Goal: Task Accomplishment & Management: Use online tool/utility

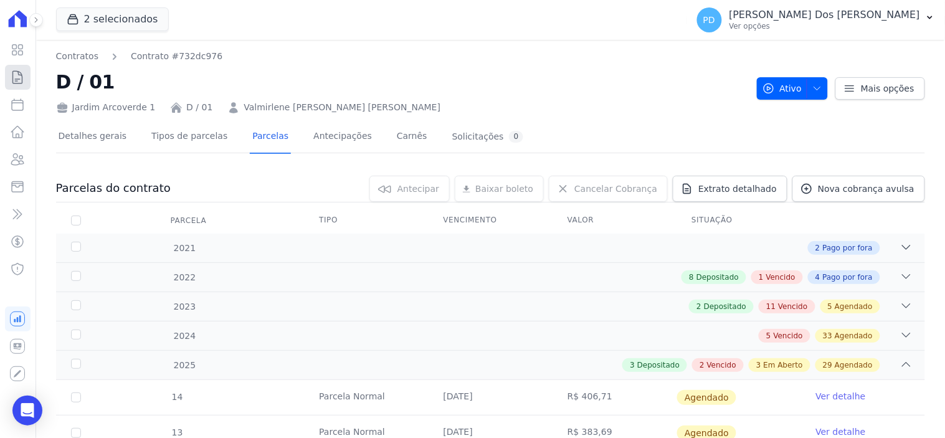
click at [22, 82] on icon at bounding box center [17, 77] width 15 height 15
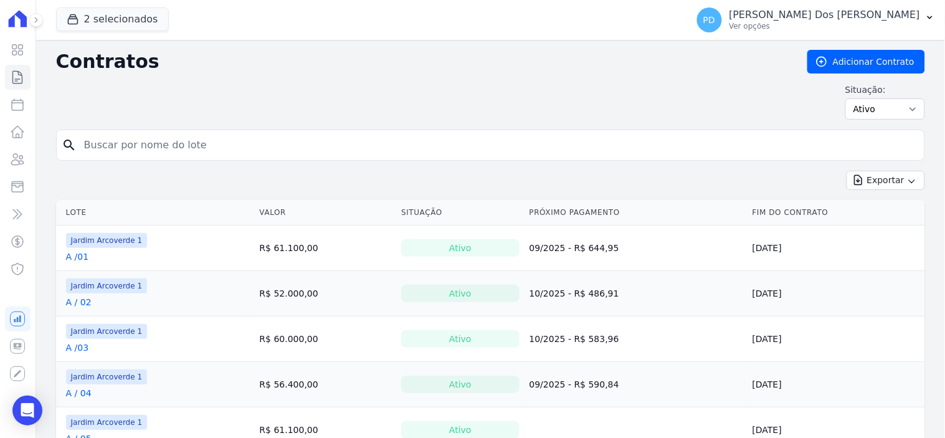
click at [221, 146] on input "search" at bounding box center [498, 145] width 843 height 25
type input "h / 21"
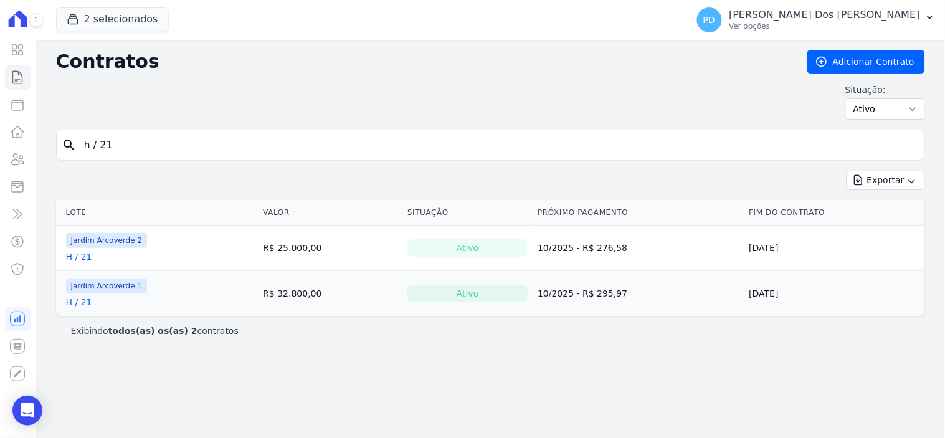
click at [79, 303] on link "H / 21" at bounding box center [79, 302] width 26 height 12
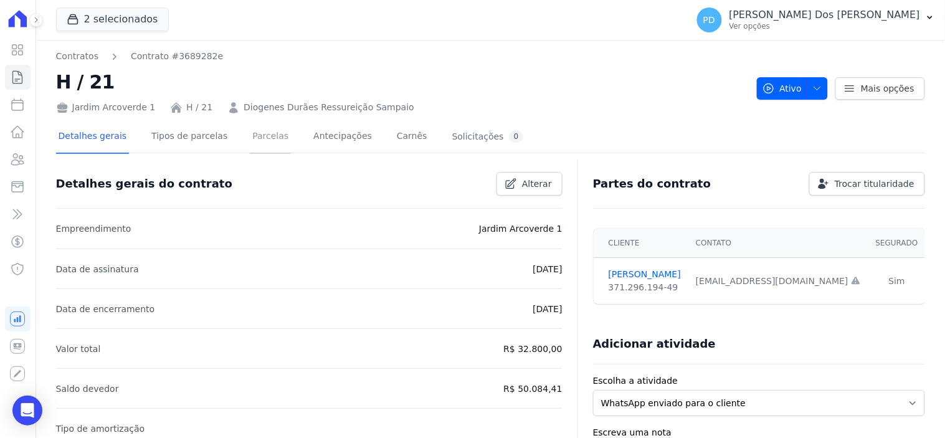
click at [252, 138] on link "Parcelas" at bounding box center [270, 137] width 41 height 33
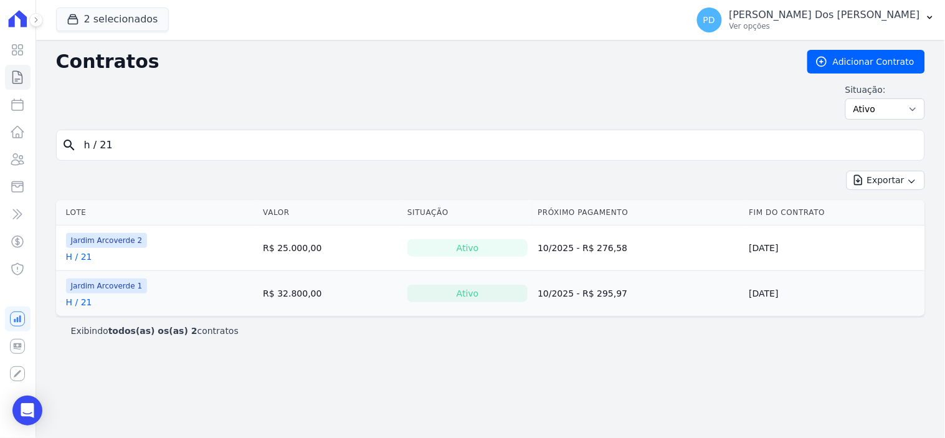
click at [84, 256] on link "H / 21" at bounding box center [79, 257] width 26 height 12
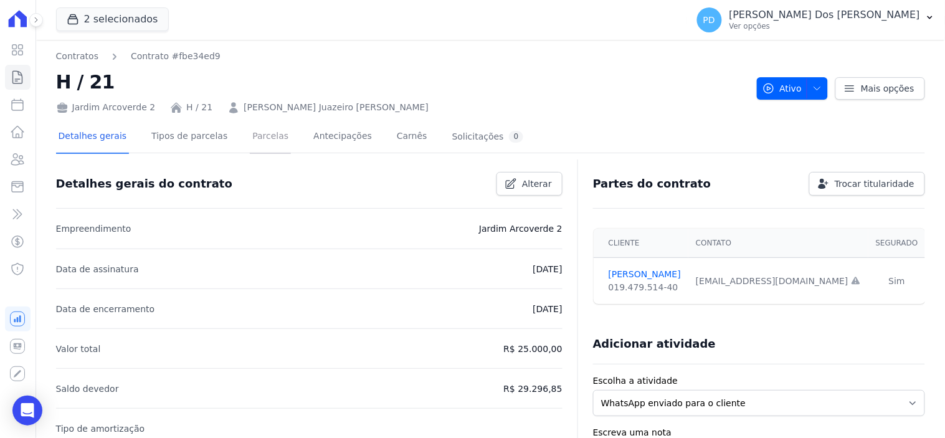
click at [250, 135] on link "Parcelas" at bounding box center [270, 137] width 41 height 33
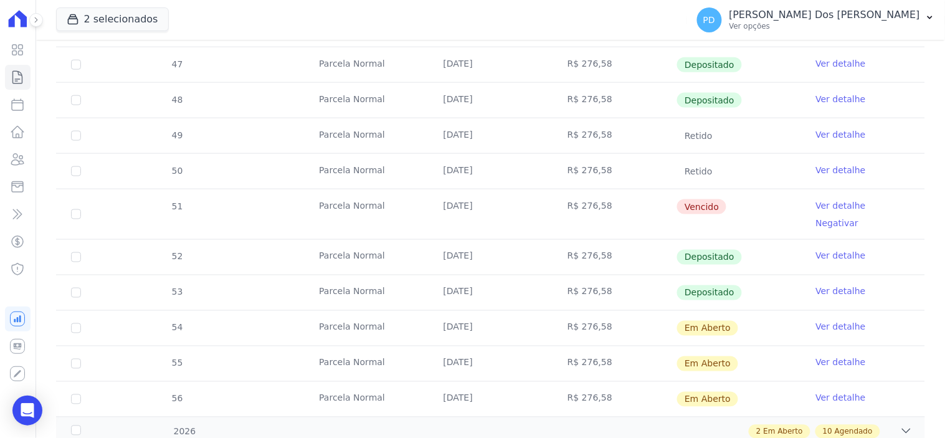
scroll to position [415, 0]
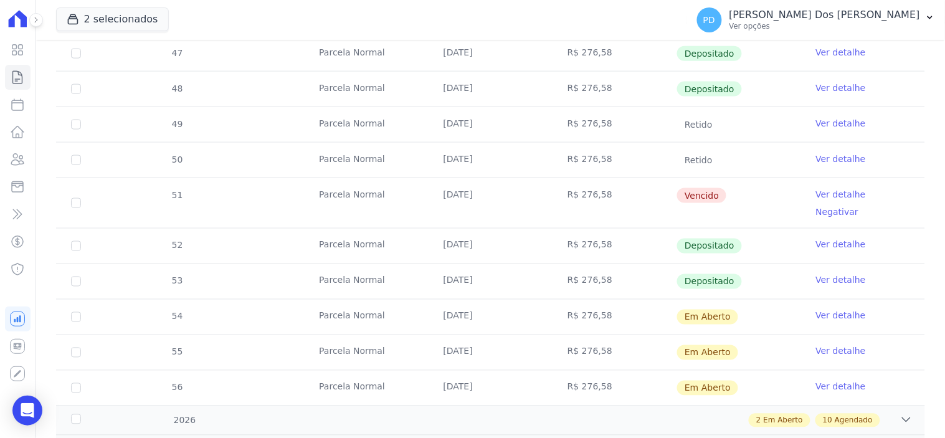
click at [819, 194] on link "Ver detalhe" at bounding box center [841, 194] width 50 height 12
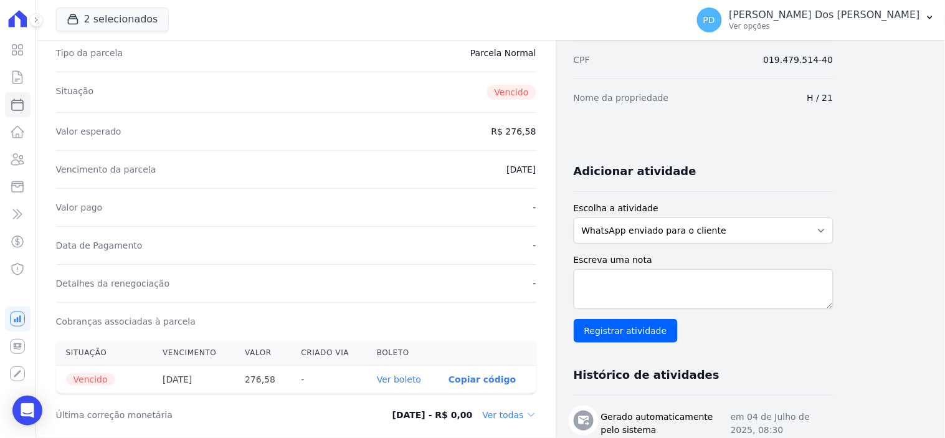
scroll to position [346, 0]
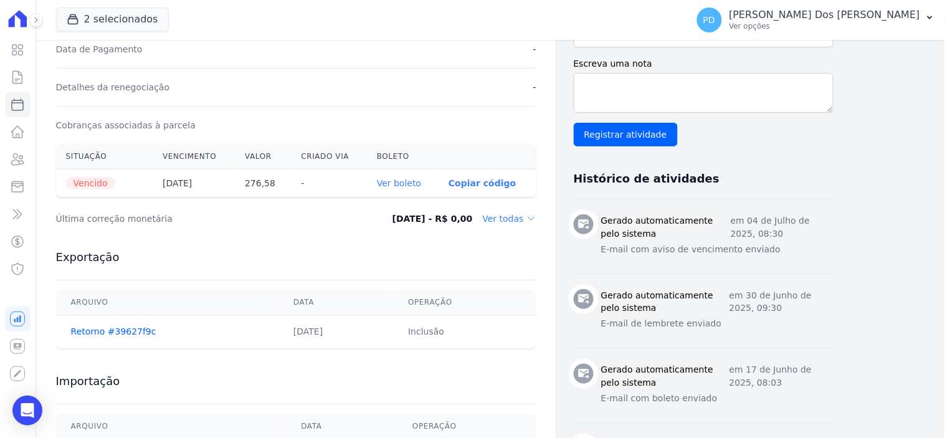
click at [414, 184] on link "Ver boleto" at bounding box center [399, 183] width 44 height 10
click at [24, 72] on icon at bounding box center [17, 77] width 15 height 15
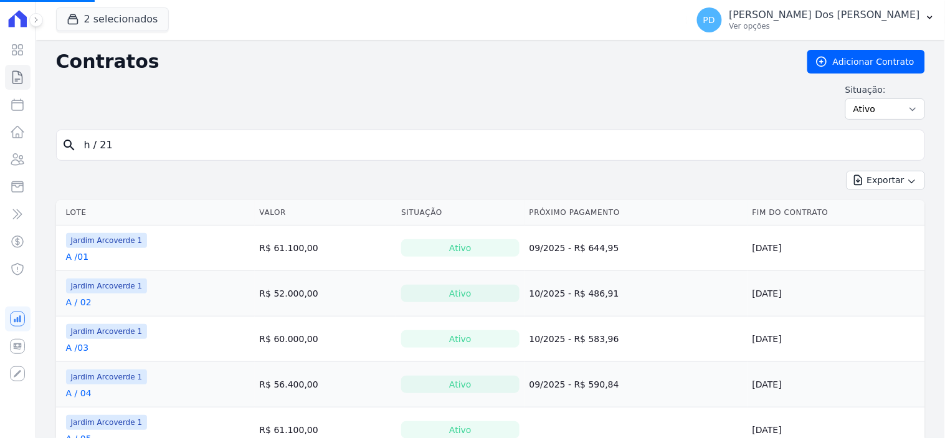
click at [139, 141] on input "h / 21" at bounding box center [498, 145] width 843 height 25
click at [139, 145] on input "search" at bounding box center [498, 145] width 843 height 25
type input "d / 17"
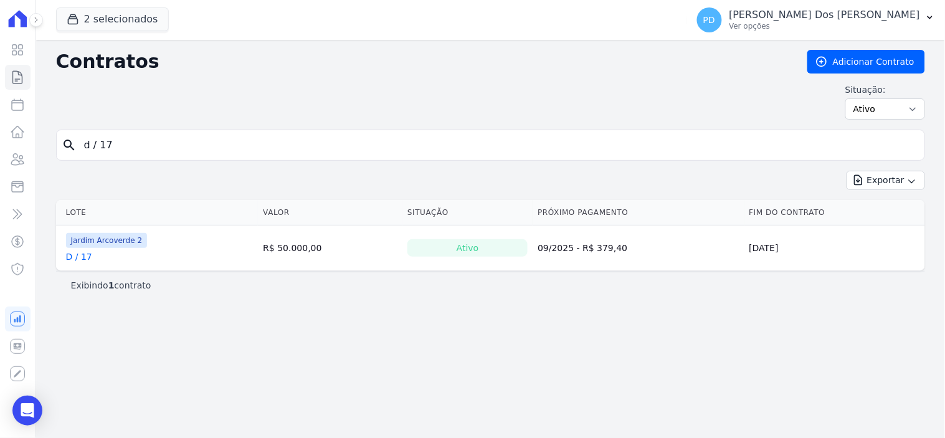
click at [77, 256] on link "D / 17" at bounding box center [79, 257] width 26 height 12
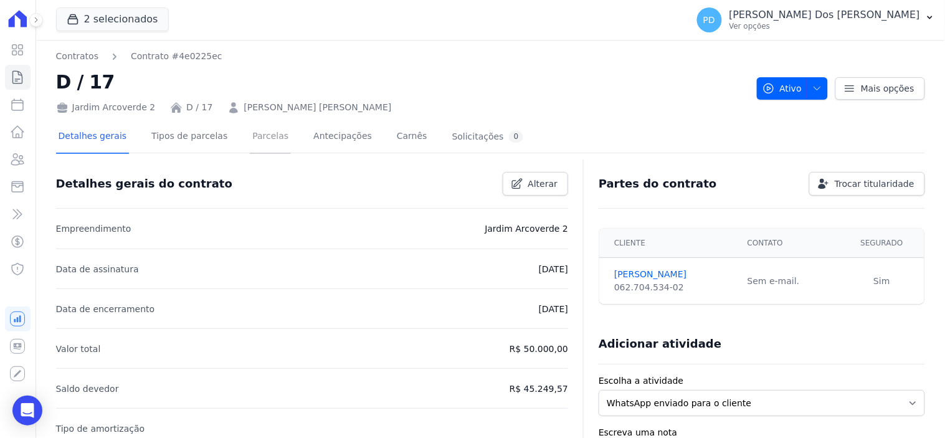
click at [252, 134] on link "Parcelas" at bounding box center [270, 137] width 41 height 33
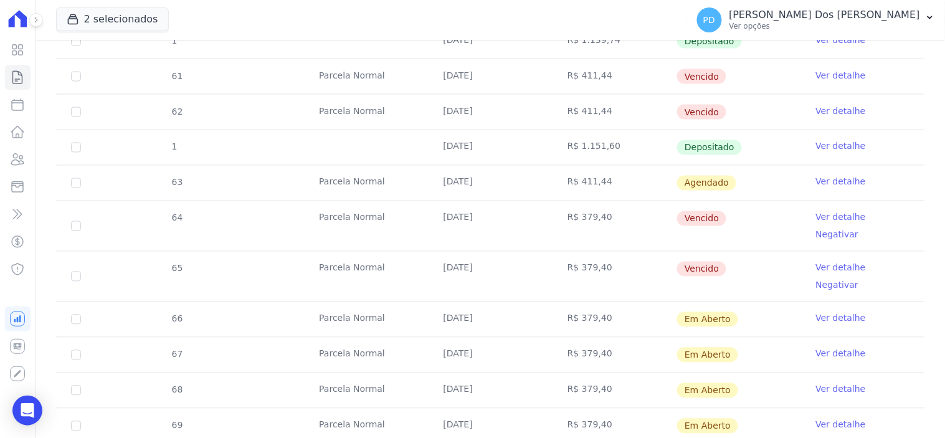
scroll to position [553, 0]
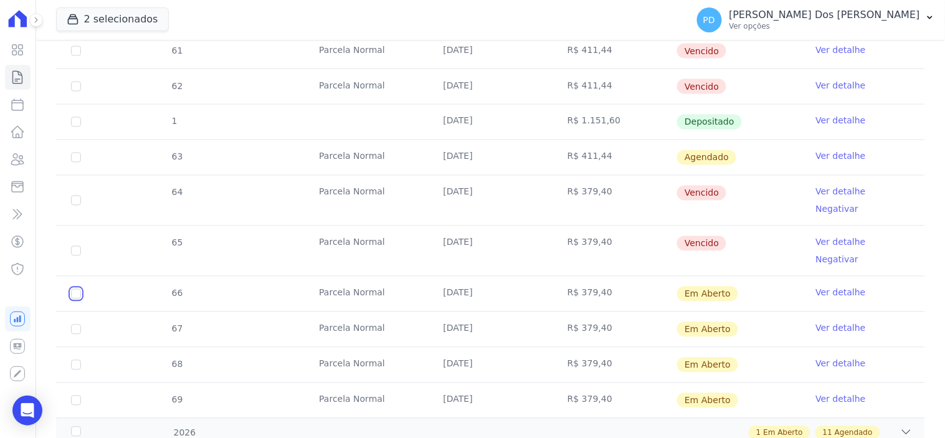
click at [71, 289] on input "checkbox" at bounding box center [76, 294] width 10 height 10
checkbox input "true"
click at [77, 246] on input "checkbox" at bounding box center [76, 251] width 10 height 10
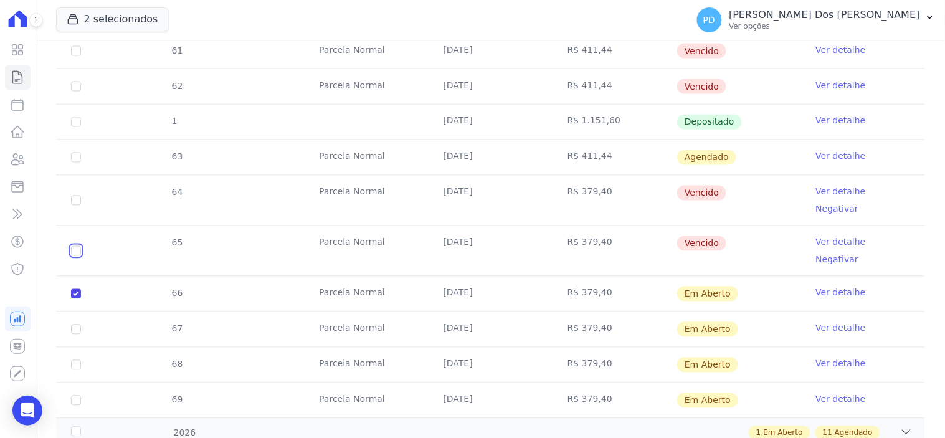
checkbox input "true"
click at [75, 196] on input "checkbox" at bounding box center [76, 201] width 10 height 10
checkbox input "true"
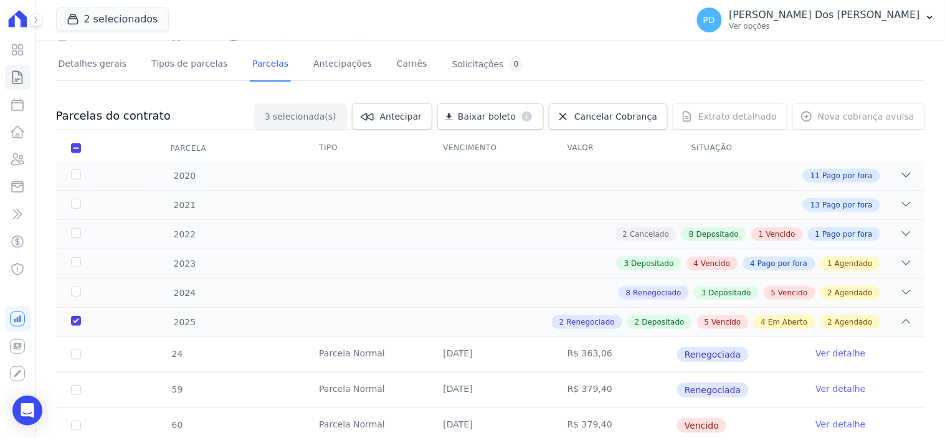
scroll to position [0, 0]
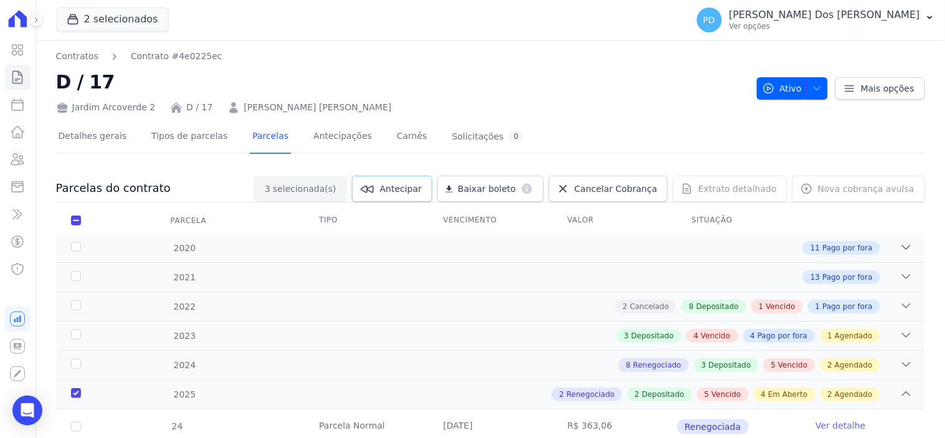
click at [422, 186] on span "Antecipar" at bounding box center [401, 189] width 42 height 12
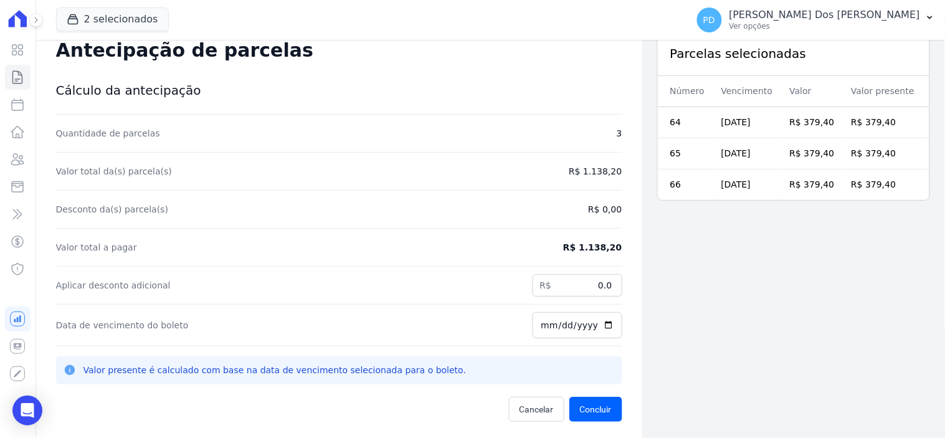
scroll to position [40, 0]
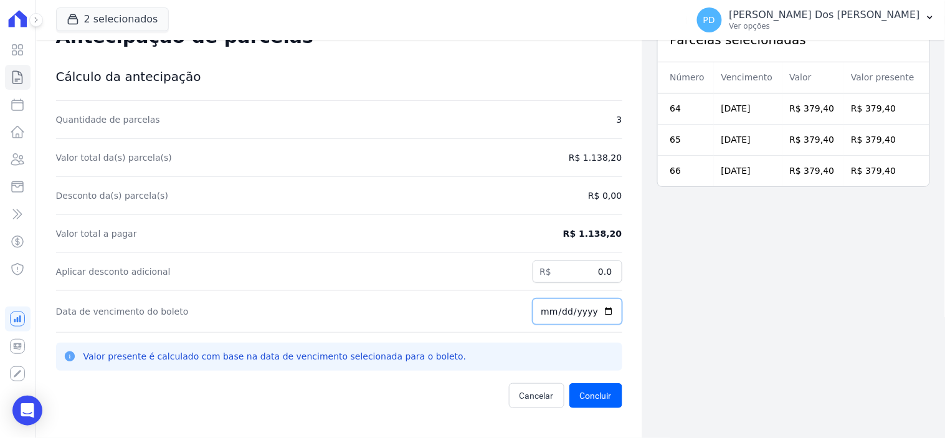
click at [538, 312] on input "[DATE]" at bounding box center [578, 311] width 90 height 26
type input "[DATE]"
click at [586, 391] on button "Concluir" at bounding box center [596, 395] width 53 height 25
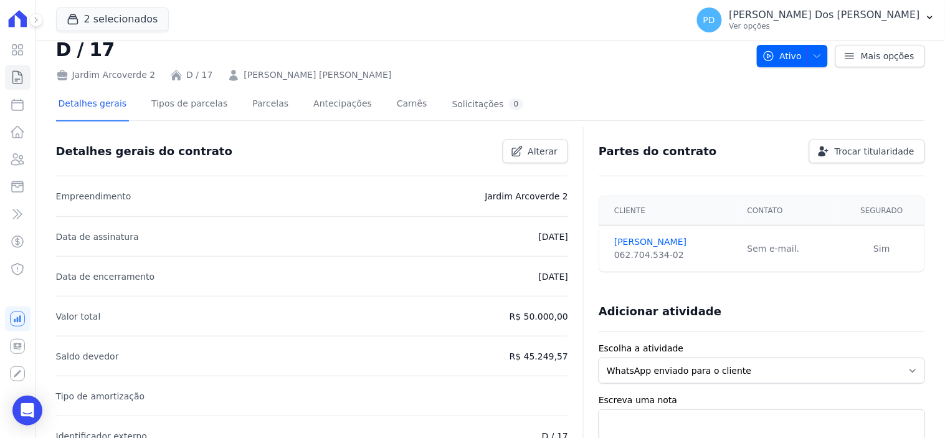
scroll to position [69, 0]
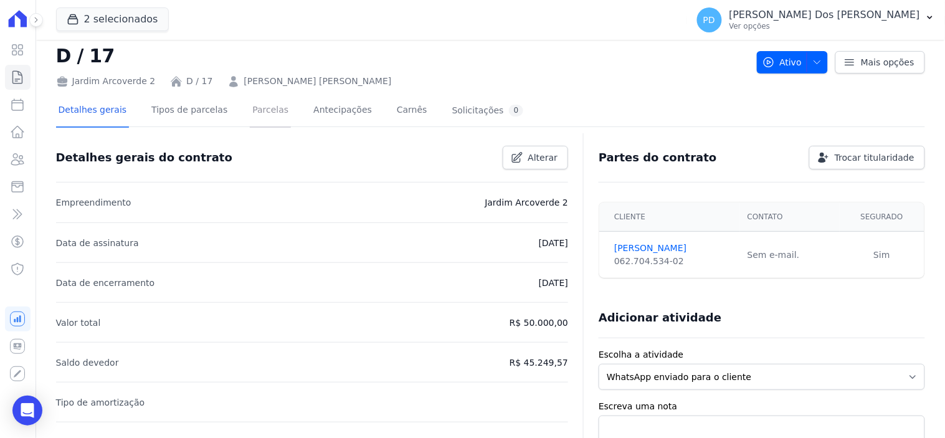
click at [257, 108] on link "Parcelas" at bounding box center [270, 111] width 41 height 33
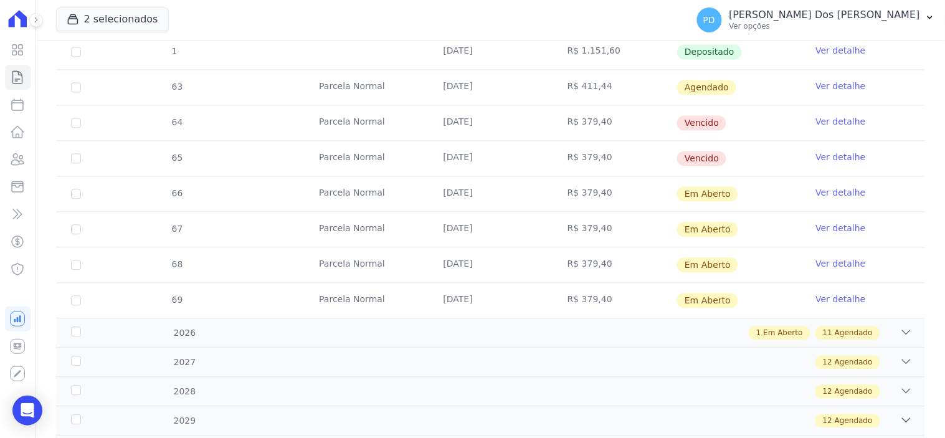
scroll to position [553, 0]
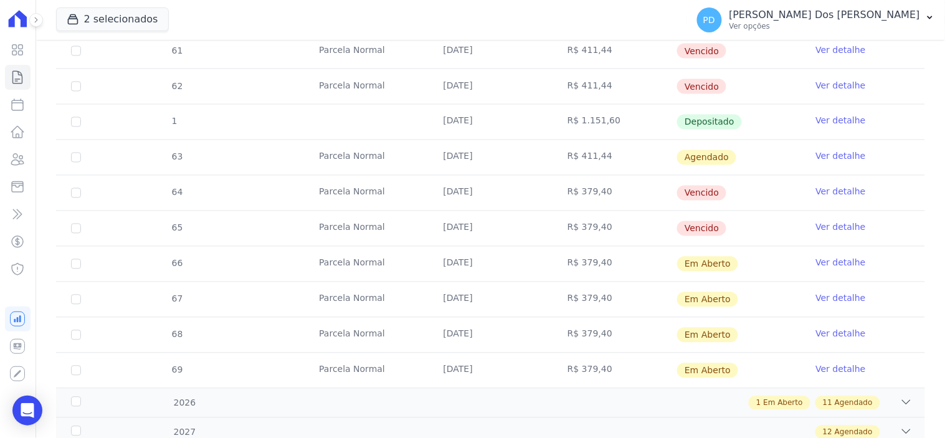
click at [830, 262] on link "Ver detalhe" at bounding box center [841, 263] width 50 height 12
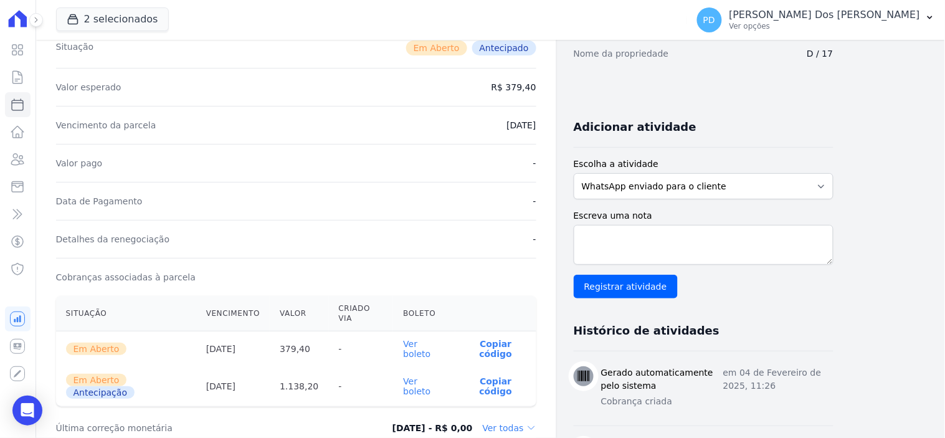
scroll to position [208, 0]
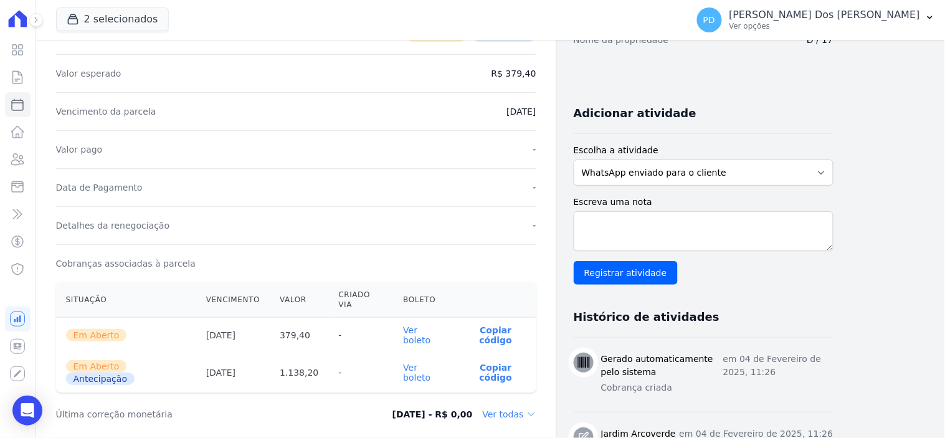
click at [426, 363] on link "Ver boleto" at bounding box center [416, 373] width 27 height 20
click at [20, 82] on icon at bounding box center [17, 77] width 15 height 15
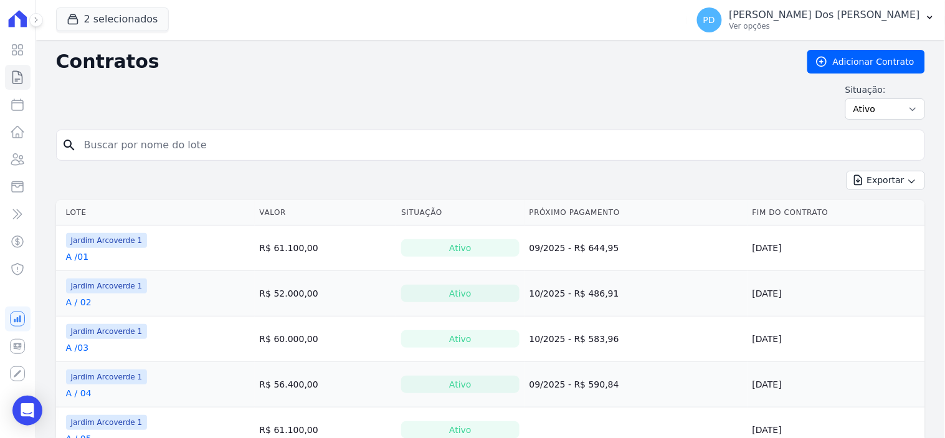
click at [118, 143] on input "search" at bounding box center [498, 145] width 843 height 25
type input "i / 25"
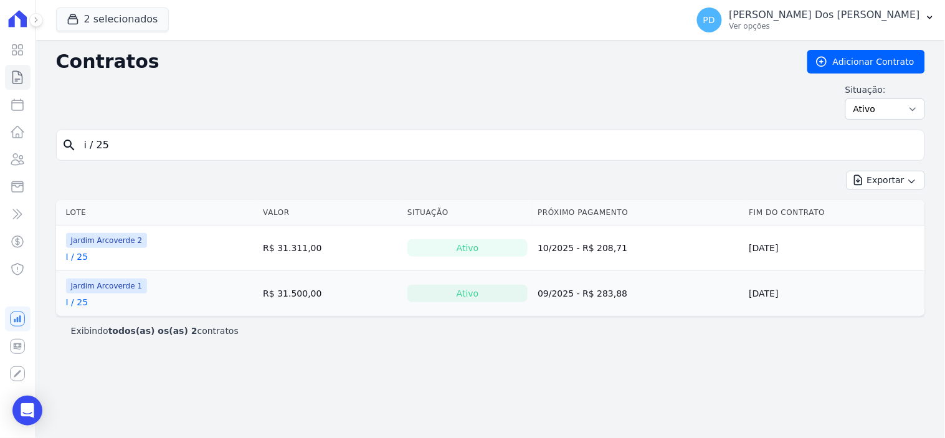
click at [78, 257] on link "I / 25" at bounding box center [77, 257] width 22 height 12
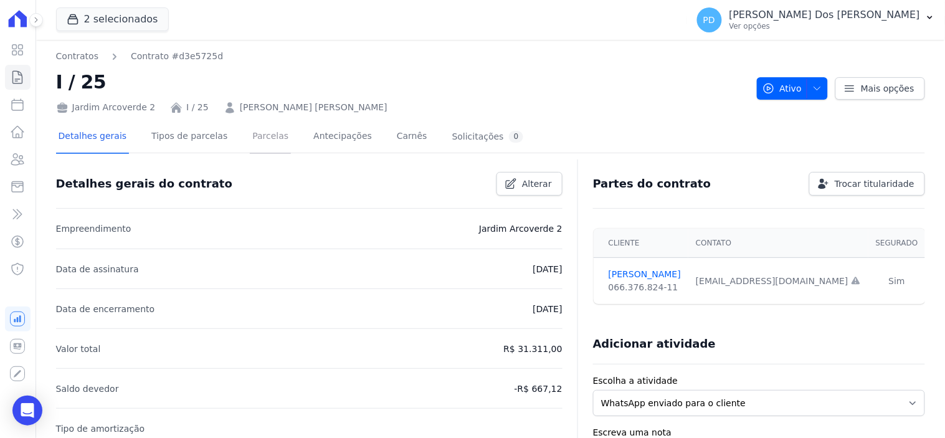
click at [264, 137] on link "Parcelas" at bounding box center [270, 137] width 41 height 33
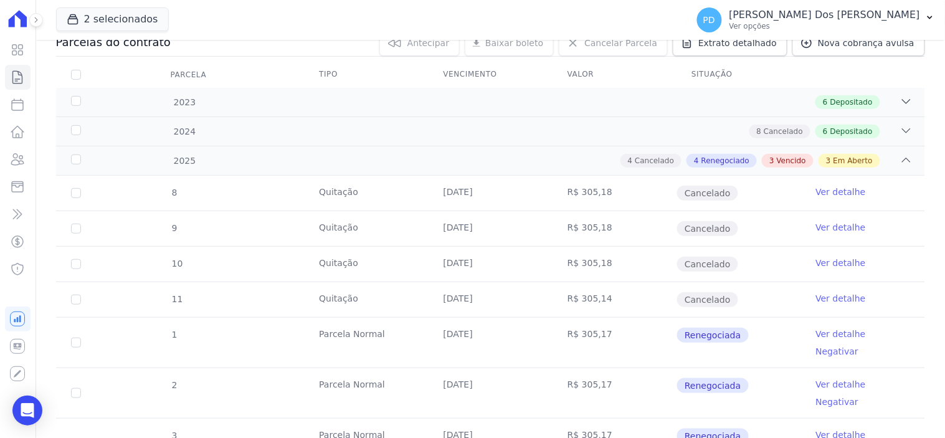
scroll to position [415, 0]
